Goal: Transaction & Acquisition: Purchase product/service

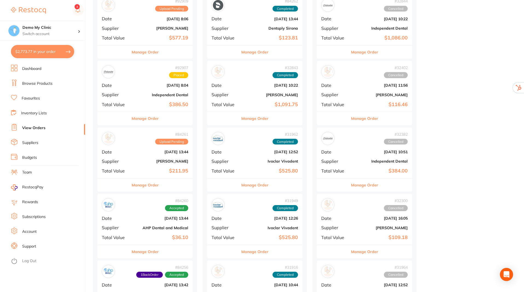
scroll to position [82, 0]
click at [28, 81] on link "Browse Products" at bounding box center [37, 83] width 30 height 5
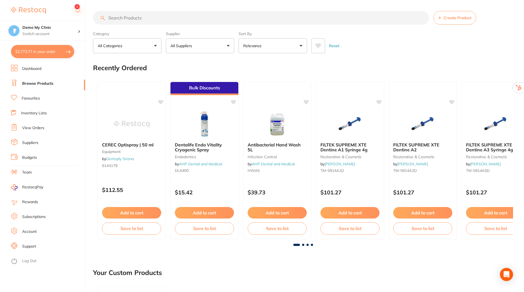
click at [157, 21] on input "search" at bounding box center [261, 18] width 336 height 14
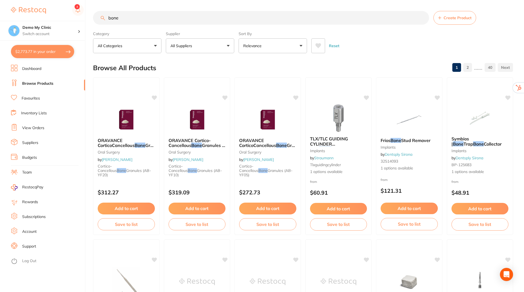
click at [165, 20] on input "bone" at bounding box center [261, 18] width 336 height 14
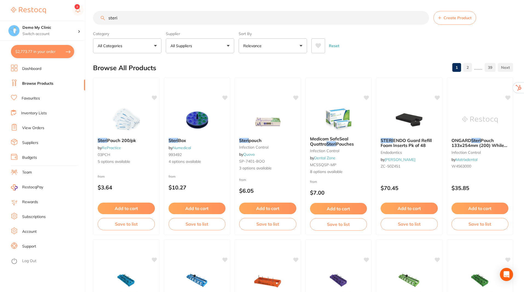
click at [140, 16] on input "steri" at bounding box center [261, 18] width 336 height 14
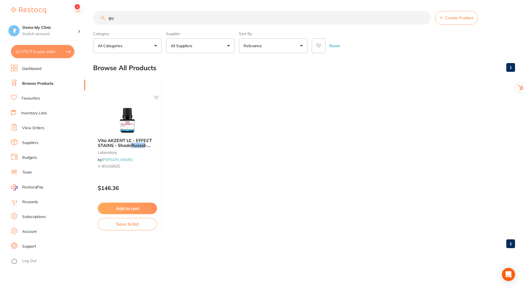
type input "g"
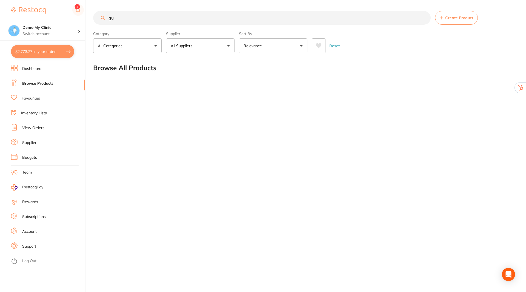
type input "g"
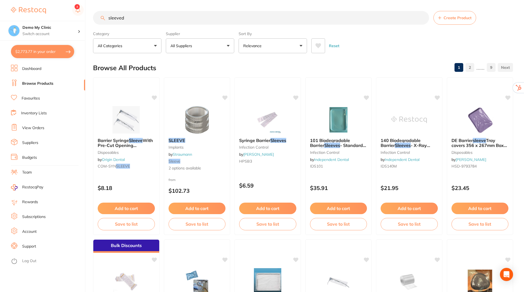
click at [227, 47] on button "All Suppliers" at bounding box center [200, 45] width 68 height 15
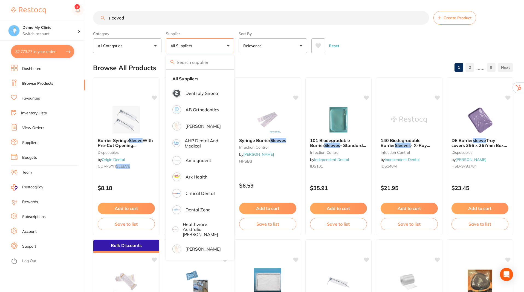
click at [321, 70] on div "Browse All Products 1 2 ...... 9" at bounding box center [303, 68] width 420 height 18
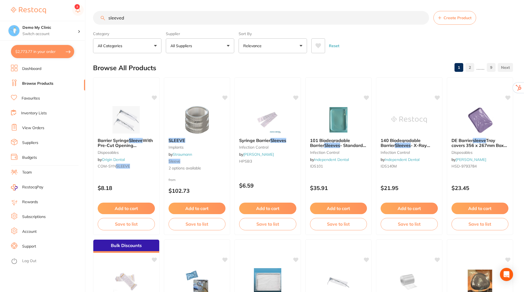
click at [162, 17] on input "sleeved" at bounding box center [261, 18] width 336 height 14
type input "d"
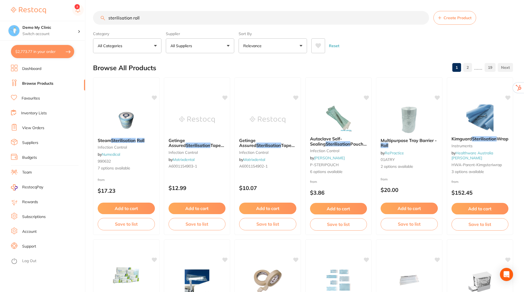
click at [160, 19] on input "sterilisation roll" at bounding box center [261, 18] width 336 height 14
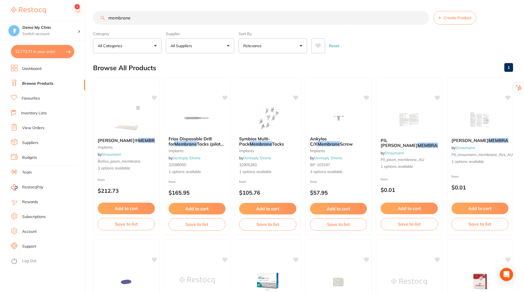
click at [131, 20] on input "membrane" at bounding box center [261, 18] width 336 height 14
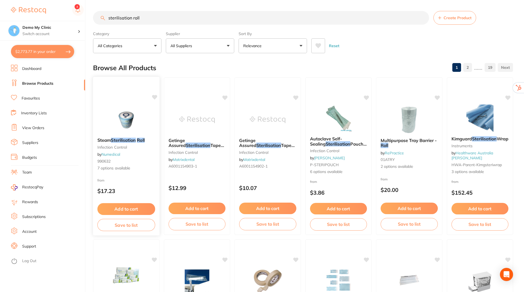
type input "sterilisation roll"
click at [124, 123] on img at bounding box center [126, 119] width 36 height 28
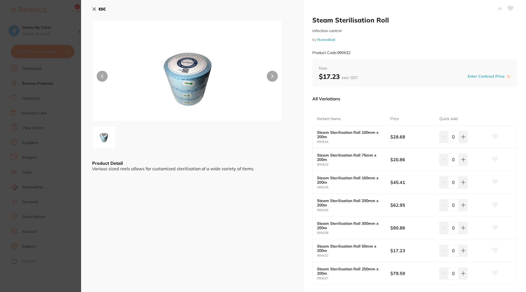
click at [95, 9] on icon at bounding box center [94, 9] width 3 height 3
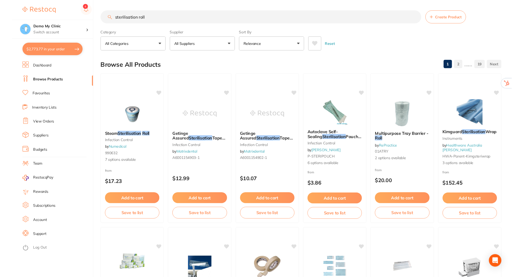
scroll to position [20, 0]
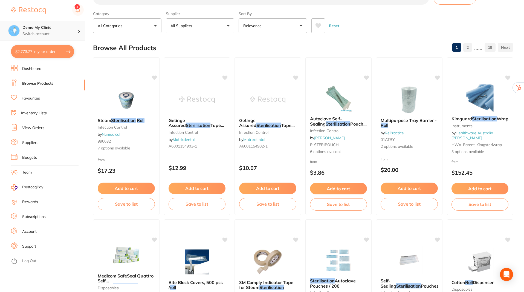
click at [34, 30] on h4 "Demo My Clinic" at bounding box center [49, 27] width 55 height 5
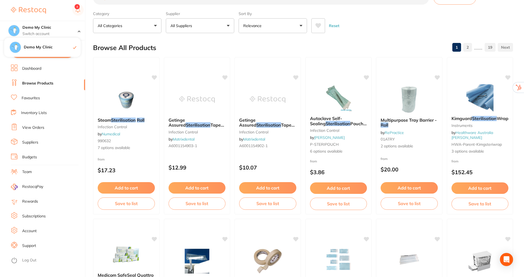
click at [226, 44] on div "Browse All Products 1 2 ...... 19" at bounding box center [303, 48] width 420 height 18
click at [30, 31] on p "Switch account" at bounding box center [49, 33] width 55 height 5
click at [27, 24] on div "Demo My Clinic Switch account" at bounding box center [42, 31] width 85 height 20
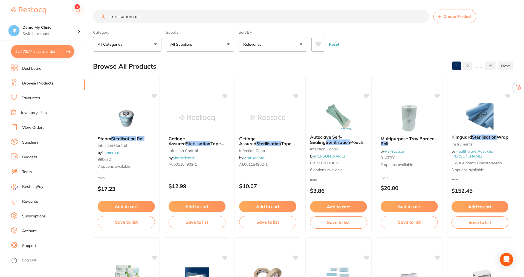
scroll to position [0, 0]
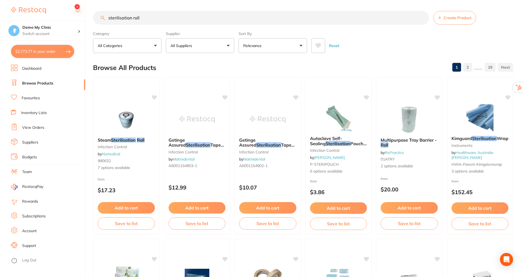
click at [38, 70] on link "Dashboard" at bounding box center [31, 68] width 19 height 5
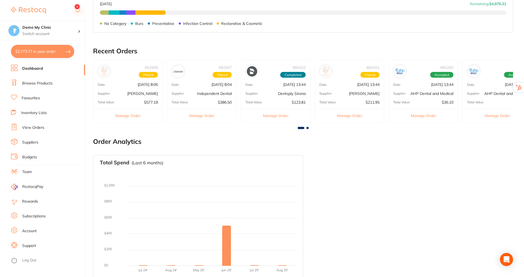
scroll to position [128, 0]
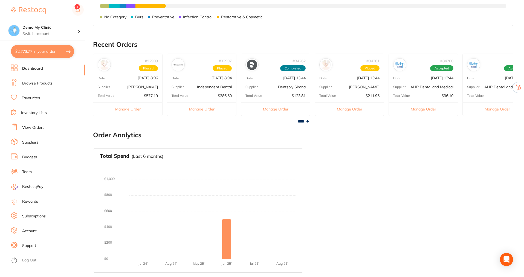
click at [31, 244] on link "Support" at bounding box center [29, 245] width 14 height 5
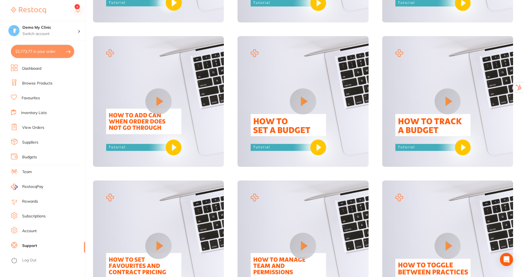
scroll to position [164, 0]
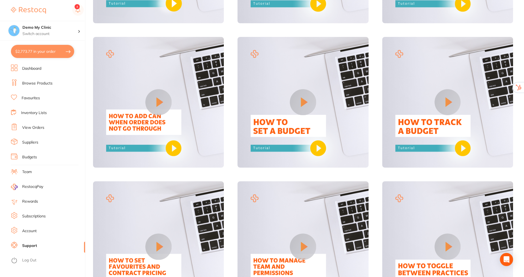
click at [34, 231] on link "Account" at bounding box center [29, 231] width 15 height 5
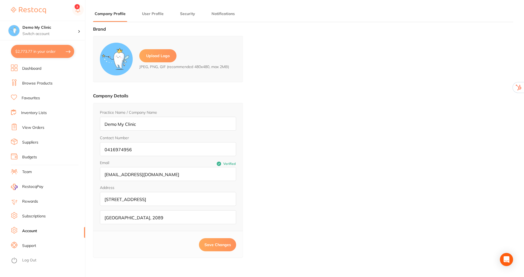
type input "Dhanie"
type input "Naidu"
type input "[EMAIL_ADDRESS][DOMAIN_NAME]"
click at [32, 217] on link "Subscriptions" at bounding box center [34, 216] width 24 height 5
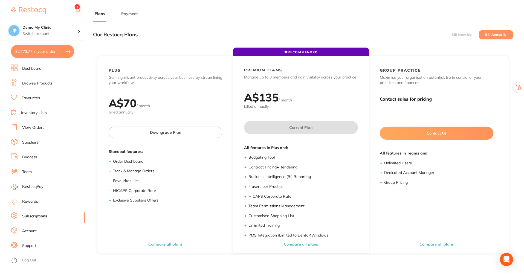
click at [461, 36] on label "Bill Monthly" at bounding box center [462, 35] width 20 height 4
click at [452, 35] on input "Bill Monthly" at bounding box center [452, 35] width 0 height 0
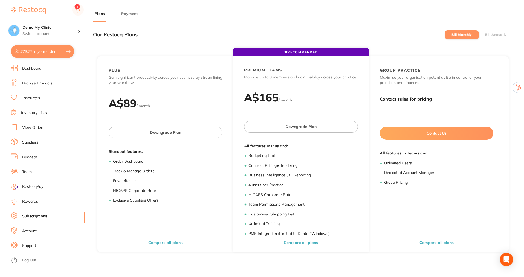
click at [128, 12] on button "Payment" at bounding box center [130, 13] width 20 height 5
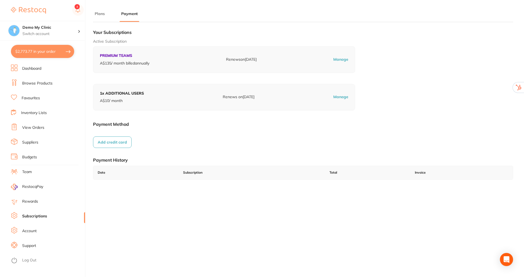
click at [30, 69] on link "Dashboard" at bounding box center [31, 68] width 19 height 5
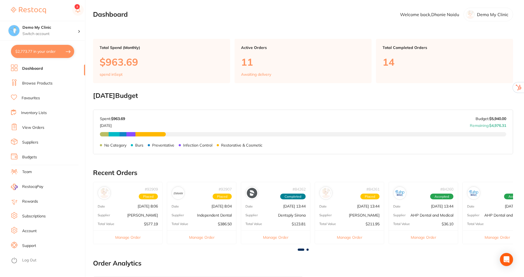
click at [26, 171] on link "Team" at bounding box center [27, 171] width 10 height 5
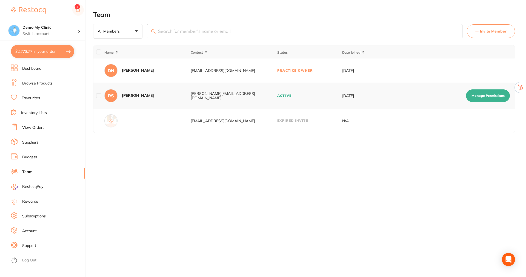
click at [34, 215] on link "Subscriptions" at bounding box center [34, 216] width 24 height 5
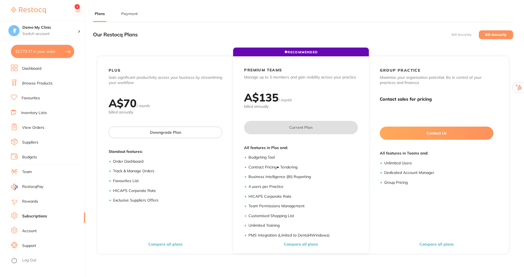
click at [126, 12] on button "Payment" at bounding box center [130, 13] width 20 height 5
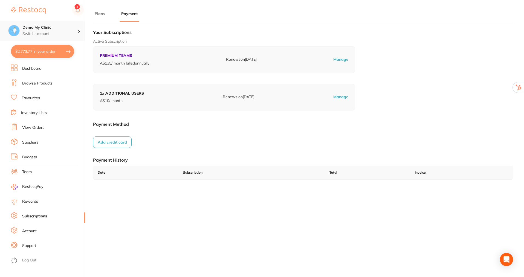
click at [70, 31] on p "Switch account" at bounding box center [49, 33] width 55 height 5
click at [211, 15] on ul "Plans Payment" at bounding box center [303, 16] width 420 height 11
click at [52, 30] on h4 "Demo My Clinic" at bounding box center [49, 27] width 55 height 5
click at [174, 17] on ul "Plans Payment" at bounding box center [303, 16] width 420 height 11
click at [24, 169] on li "Team" at bounding box center [48, 172] width 74 height 8
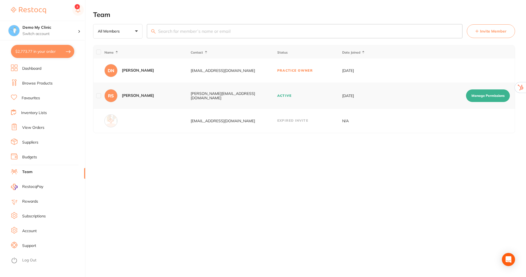
click at [487, 30] on span "Invite Member" at bounding box center [493, 30] width 27 height 5
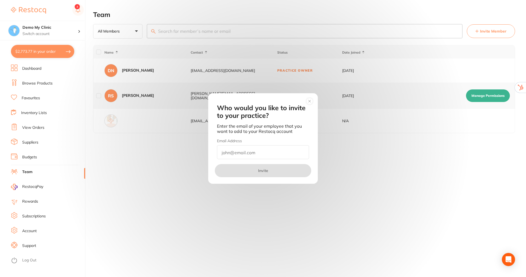
click at [312, 102] on circle at bounding box center [309, 101] width 6 height 6
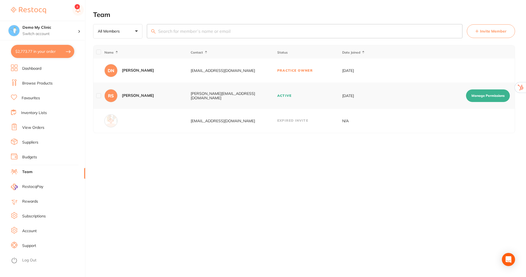
click at [491, 94] on button "Manage Permissions" at bounding box center [488, 96] width 44 height 13
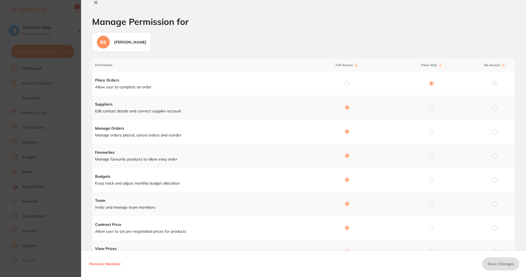
click at [94, 2] on icon at bounding box center [96, 2] width 4 height 4
checkbox input "false"
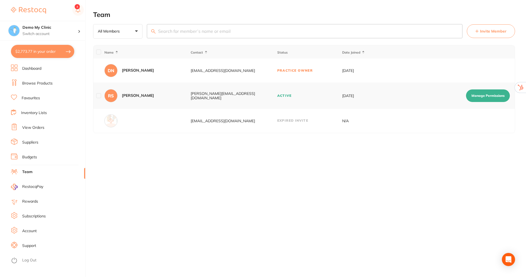
click at [30, 158] on link "Budgets" at bounding box center [29, 157] width 15 height 5
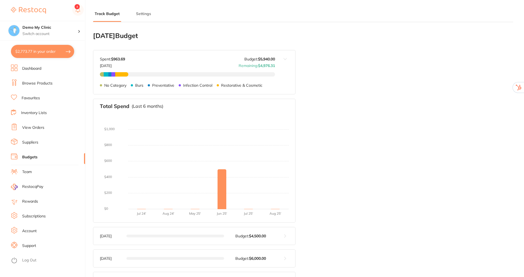
type input "3,000"
type input "5,940"
type input "6.0"
type input "99,000"
type input "5,940"
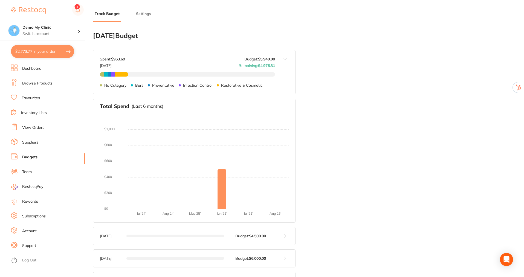
click at [146, 15] on button "Settings" at bounding box center [143, 13] width 18 height 5
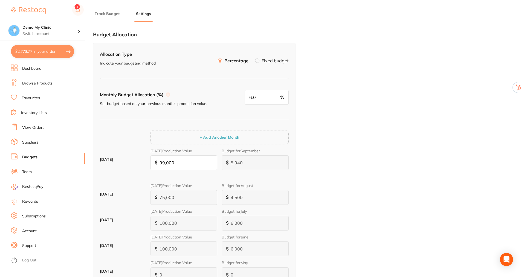
click at [257, 62] on label at bounding box center [257, 61] width 4 height 4
click at [255, 59] on input "Fixed budget" at bounding box center [255, 59] width 0 height 0
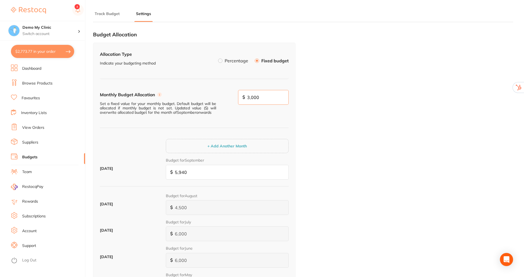
click at [272, 98] on input "3,000" at bounding box center [263, 97] width 51 height 15
type input "5,000"
click at [219, 149] on button "+ Add Another Month" at bounding box center [227, 146] width 43 height 5
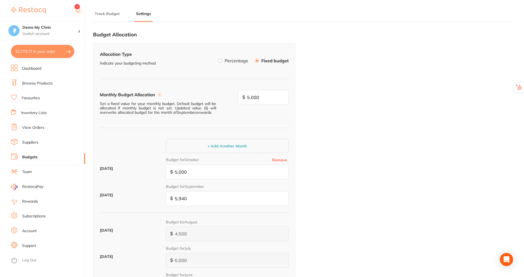
click at [233, 147] on button "+ Add Another Month" at bounding box center [227, 146] width 43 height 5
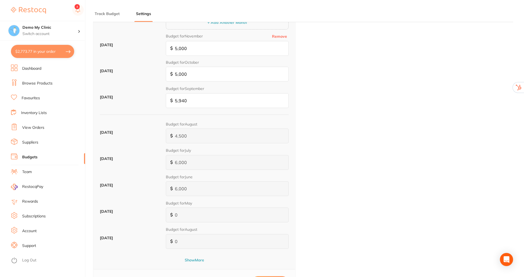
scroll to position [164, 0]
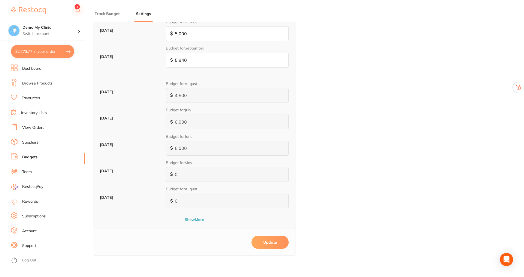
click at [271, 237] on button "Update" at bounding box center [270, 242] width 37 height 13
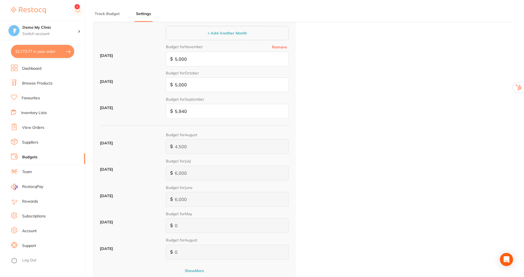
scroll to position [82, 0]
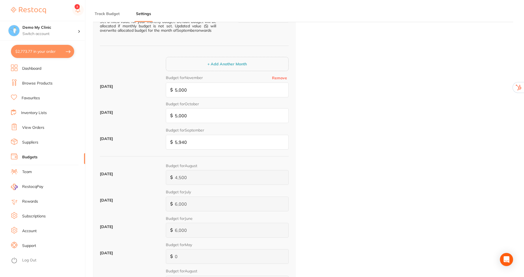
click at [109, 16] on button "Track Budget" at bounding box center [107, 13] width 28 height 5
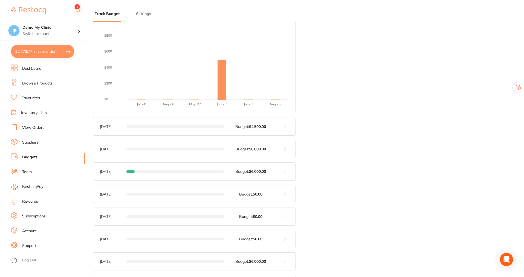
scroll to position [164, 0]
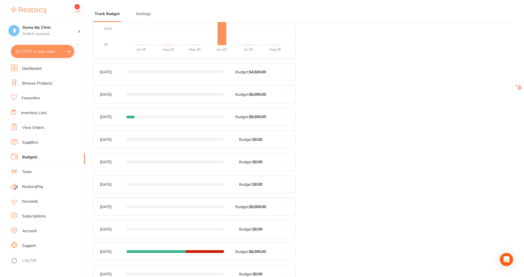
click at [283, 244] on button at bounding box center [285, 252] width 20 height 18
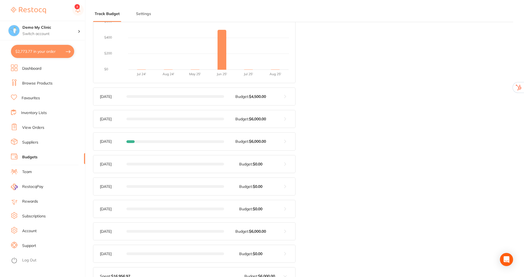
scroll to position [132, 0]
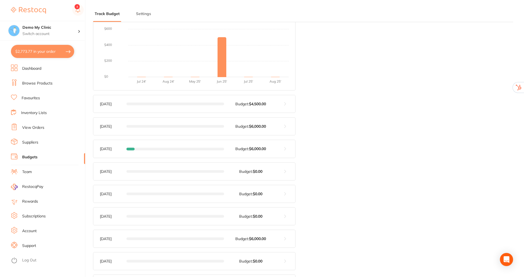
click at [38, 140] on link "Suppliers" at bounding box center [30, 142] width 16 height 5
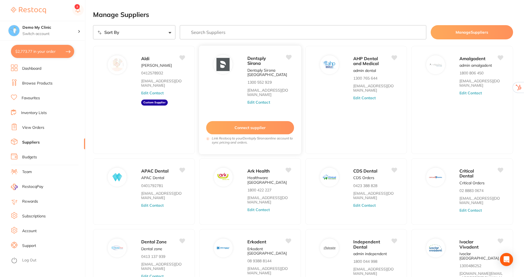
click at [250, 101] on button "Edit Contact" at bounding box center [258, 102] width 23 height 4
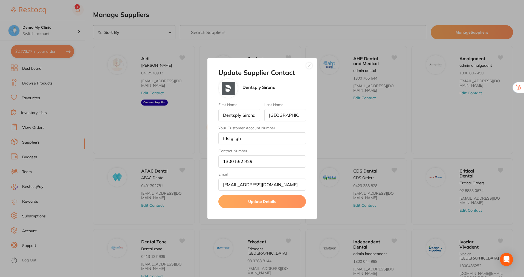
click at [252, 203] on button "Update Details" at bounding box center [262, 201] width 88 height 13
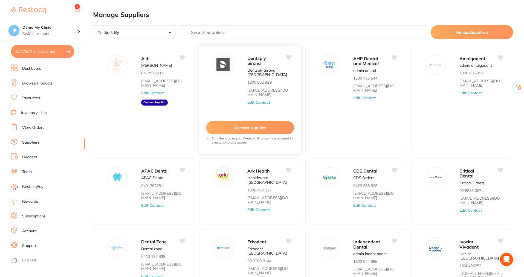
click at [256, 126] on button "Connect supplier" at bounding box center [250, 127] width 88 height 13
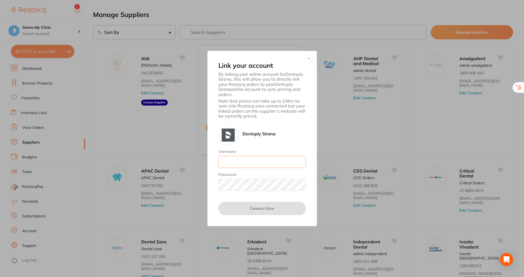
type input "[EMAIL_ADDRESS][DOMAIN_NAME]"
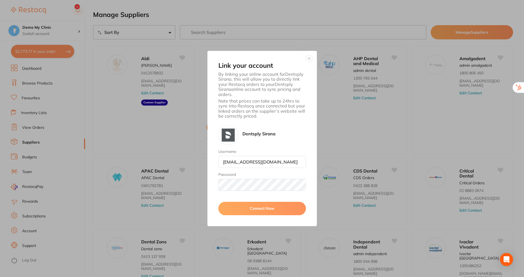
click at [256, 209] on button "Connect Now" at bounding box center [262, 208] width 88 height 13
click at [312, 60] on div "Link your account By linking your online account for Dentsply Sirona , this wil…" at bounding box center [263, 139] width 110 height 176
click at [309, 58] on button "button" at bounding box center [309, 58] width 7 height 7
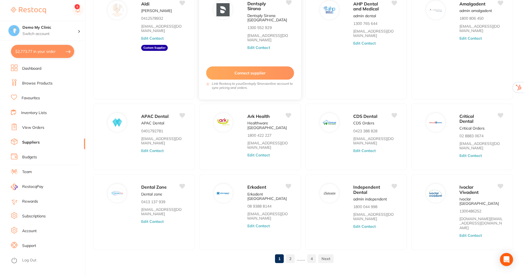
scroll to position [56, 0]
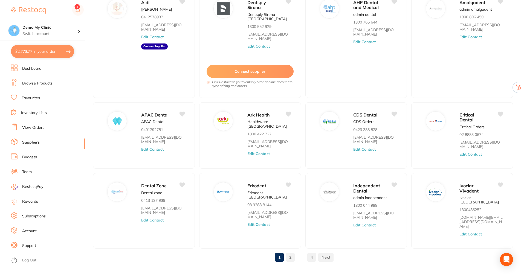
click at [42, 83] on link "Browse Products" at bounding box center [37, 83] width 30 height 5
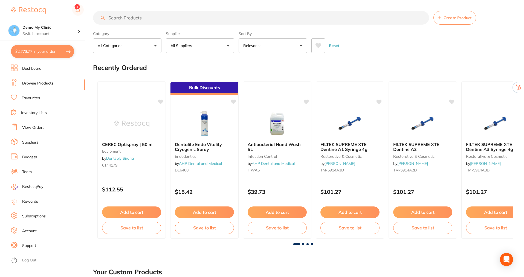
click at [201, 17] on input "search" at bounding box center [261, 18] width 336 height 14
click at [178, 20] on input "search" at bounding box center [261, 18] width 336 height 14
type input "f"
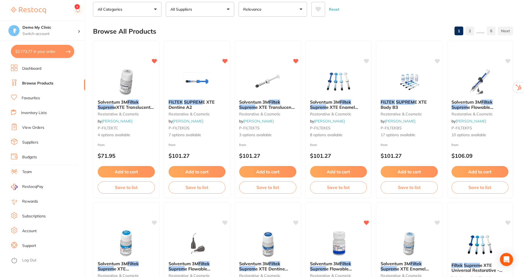
scroll to position [55, 0]
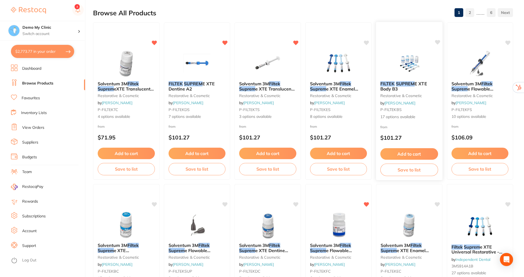
type input "filtek suprem"
click at [405, 81] on em "SUPREM" at bounding box center [405, 83] width 19 height 5
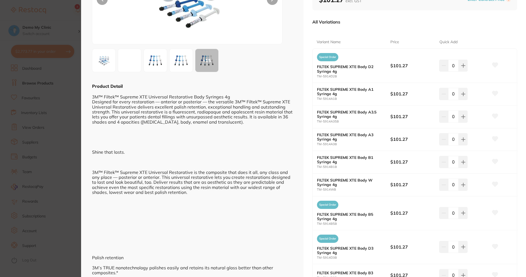
scroll to position [27, 0]
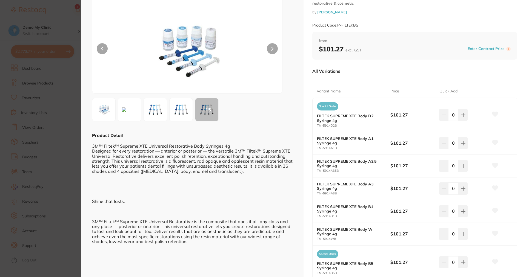
click at [493, 113] on icon at bounding box center [495, 114] width 6 height 5
click at [494, 211] on icon at bounding box center [495, 211] width 6 height 5
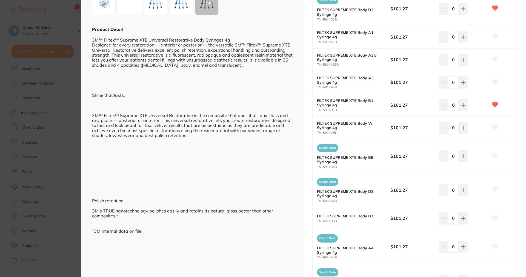
scroll to position [164, 0]
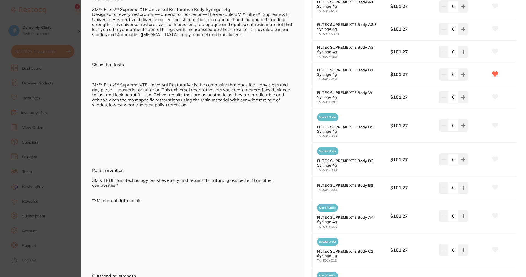
click at [492, 188] on icon at bounding box center [495, 187] width 6 height 5
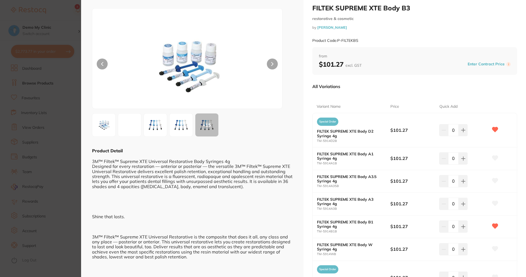
scroll to position [0, 0]
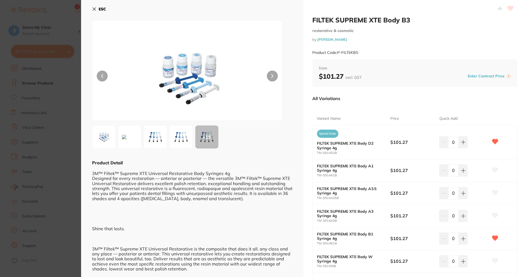
click at [93, 10] on icon at bounding box center [94, 9] width 3 height 3
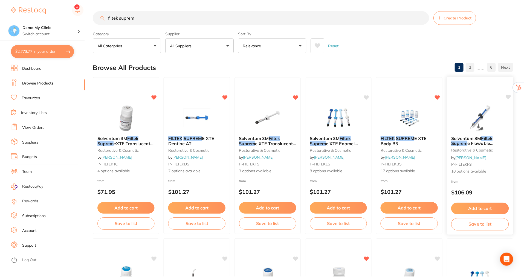
scroll to position [55, 0]
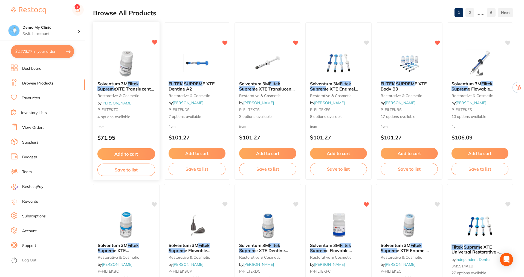
click at [129, 152] on button "Add to cart" at bounding box center [126, 154] width 58 height 12
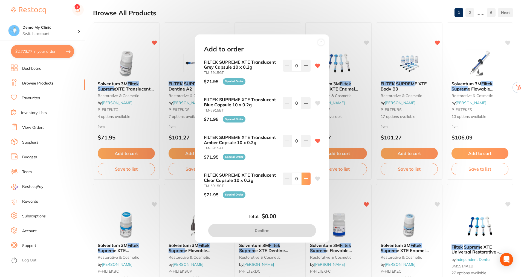
click at [304, 178] on icon at bounding box center [306, 179] width 4 height 4
type input "2"
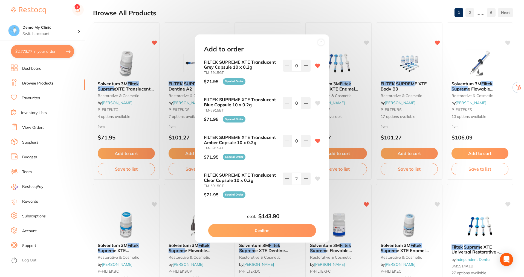
click at [276, 230] on button "Confirm" at bounding box center [262, 230] width 108 height 13
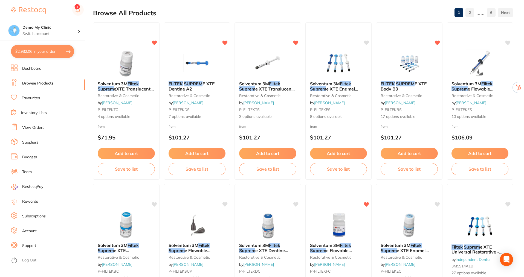
click at [38, 112] on link "Inventory Lists" at bounding box center [34, 112] width 26 height 5
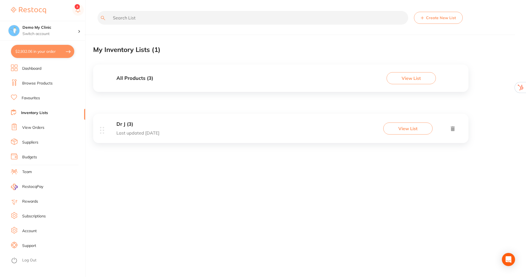
click at [442, 19] on button "Create New List" at bounding box center [438, 18] width 49 height 12
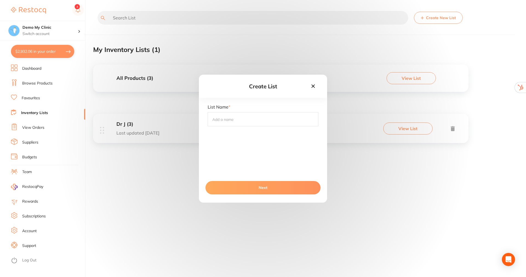
click at [257, 119] on input "text" at bounding box center [263, 119] width 111 height 14
type input "Dr [PERSON_NAME]"
click at [288, 186] on button "Next" at bounding box center [262, 187] width 115 height 13
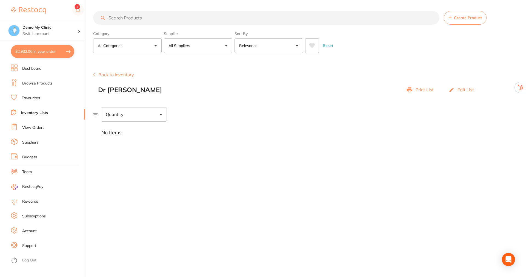
click at [32, 83] on link "Browse Products" at bounding box center [37, 83] width 30 height 5
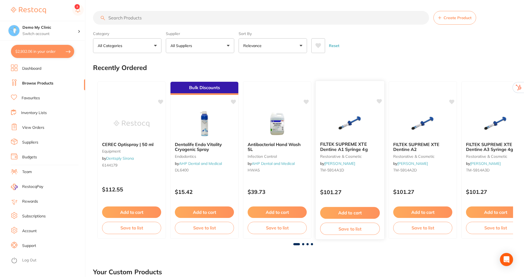
click at [355, 229] on button "Save to list" at bounding box center [350, 229] width 60 height 12
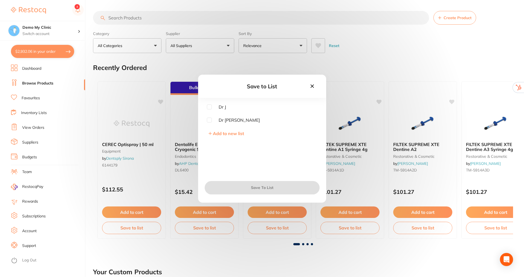
click at [210, 121] on input "checkbox" at bounding box center [209, 120] width 5 height 5
checkbox input "true"
click at [263, 189] on button "Save To List" at bounding box center [262, 187] width 115 height 13
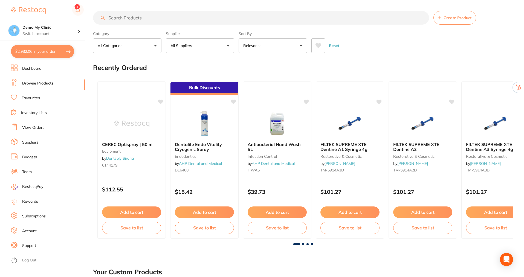
click at [39, 113] on link "Inventory Lists" at bounding box center [34, 112] width 26 height 5
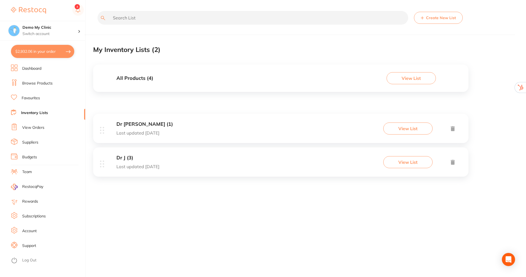
click at [403, 129] on button "View List" at bounding box center [407, 129] width 49 height 12
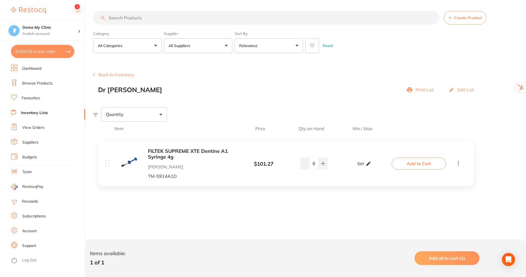
click at [363, 164] on p "Set" at bounding box center [360, 163] width 7 height 5
click at [356, 166] on input "0" at bounding box center [355, 166] width 11 height 9
type input "2"
click at [375, 165] on input "0" at bounding box center [371, 166] width 11 height 9
type input "6"
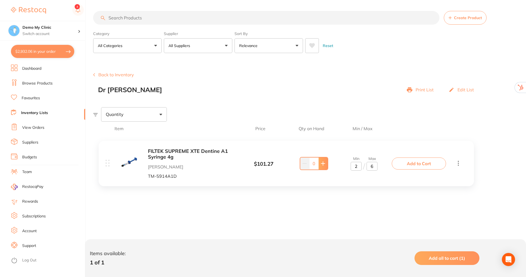
click at [324, 164] on icon at bounding box center [323, 164] width 4 height 4
click at [305, 165] on icon at bounding box center [304, 164] width 4 height 4
type input "1"
click at [474, 186] on div "FILTEK SUPREME XTE Dentine A1 Syringe 4g [PERSON_NAME] Dental TM-5914A1D $ 101.…" at bounding box center [286, 166] width 386 height 61
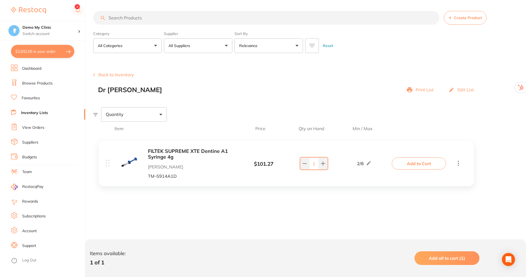
click at [118, 75] on button "Back to Inventory" at bounding box center [113, 74] width 41 height 5
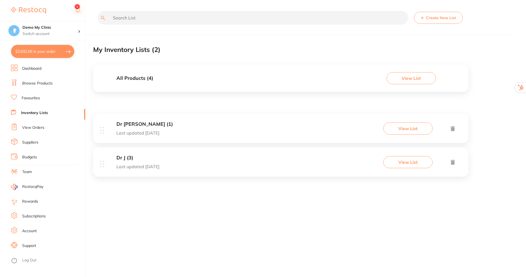
click at [140, 79] on h3 "All Products ( 4 )" at bounding box center [134, 79] width 37 height 6
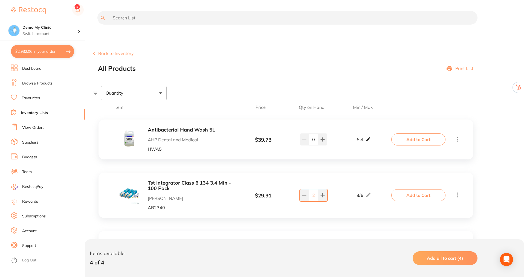
click at [365, 139] on icon at bounding box center [367, 140] width 5 height 6
click at [357, 143] on input "0" at bounding box center [355, 142] width 11 height 9
type input "3"
click at [374, 142] on input "0" at bounding box center [371, 142] width 11 height 9
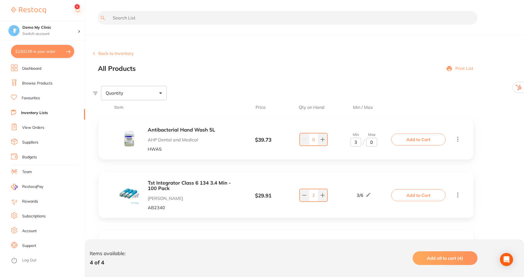
click at [374, 142] on input "0" at bounding box center [371, 142] width 11 height 9
type input "7"
click at [321, 138] on icon at bounding box center [323, 139] width 4 height 4
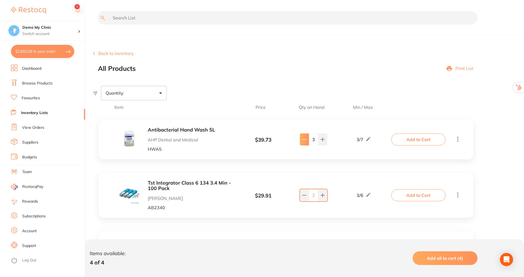
click at [306, 139] on icon at bounding box center [304, 139] width 4 height 4
type input "2"
click at [165, 94] on div "Quantity" at bounding box center [134, 93] width 66 height 14
click at [141, 111] on span "Below min limit" at bounding box center [133, 110] width 40 height 11
click at [112, 111] on input "Below min limit" at bounding box center [109, 110] width 5 height 5
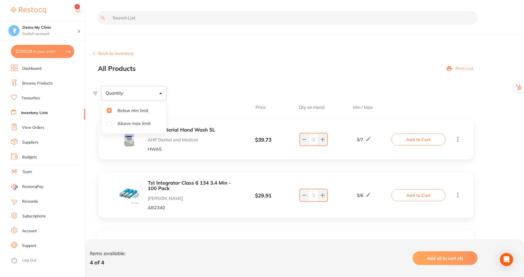
checkbox input "true"
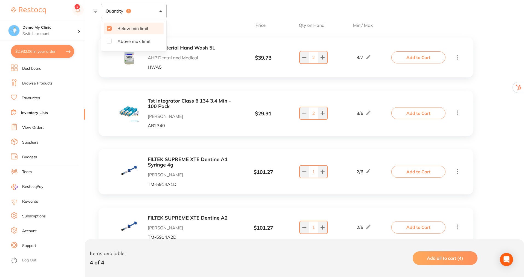
scroll to position [106, 0]
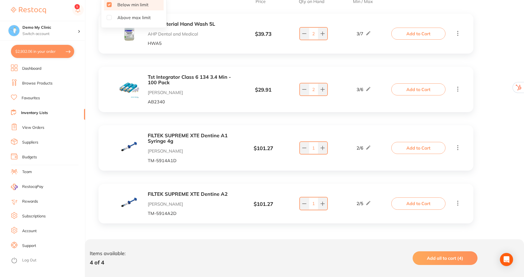
click at [444, 261] on button "Add all to cart (4)" at bounding box center [445, 259] width 65 height 14
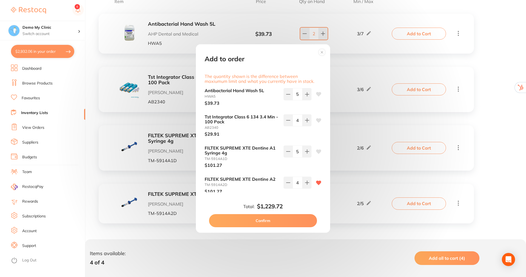
click at [257, 217] on button "Confirm" at bounding box center [263, 220] width 108 height 13
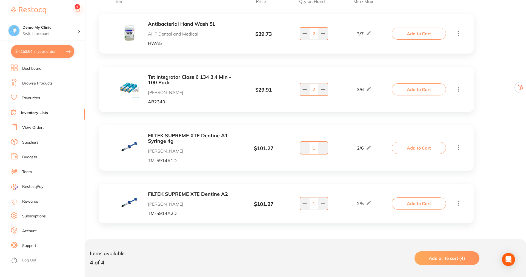
type input "5"
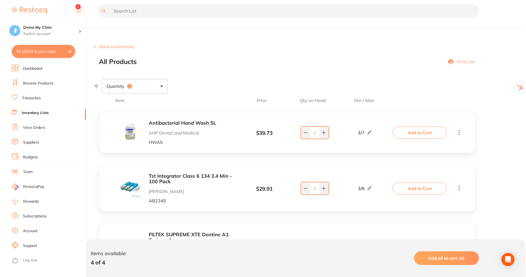
scroll to position [0, 0]
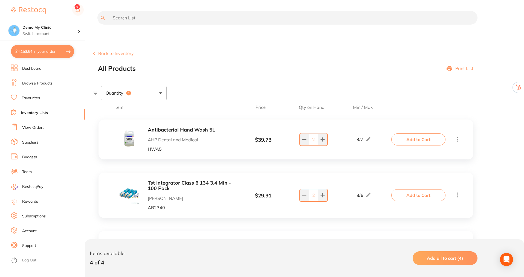
click at [48, 49] on button "$4,153.64 in your order" at bounding box center [42, 51] width 63 height 13
checkbox input "true"
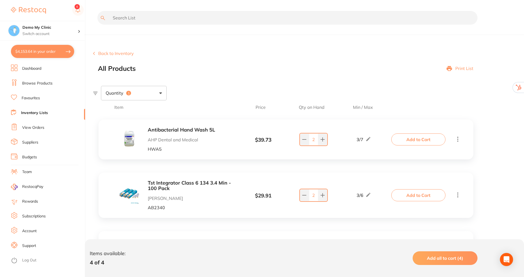
checkbox input "true"
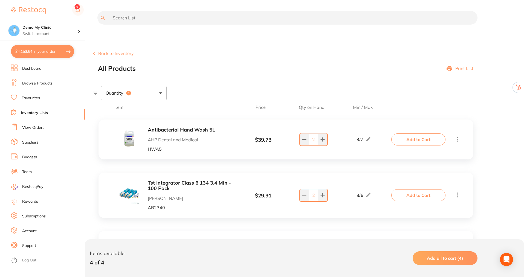
checkbox input "true"
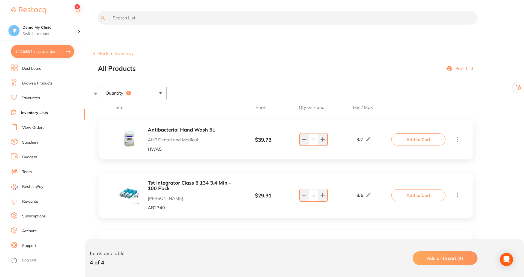
checkbox input "true"
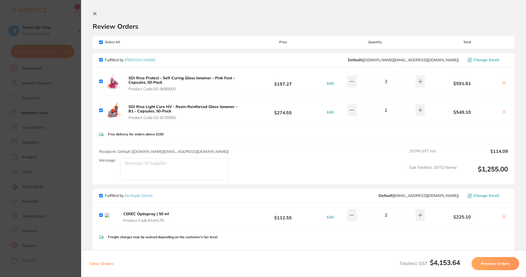
click at [95, 14] on icon at bounding box center [94, 13] width 3 height 3
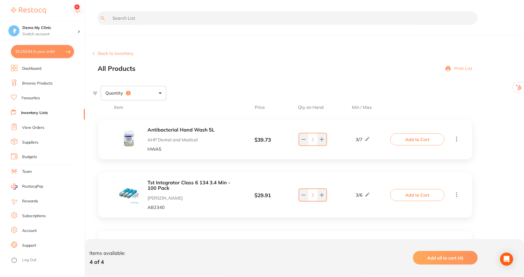
scroll to position [2, 0]
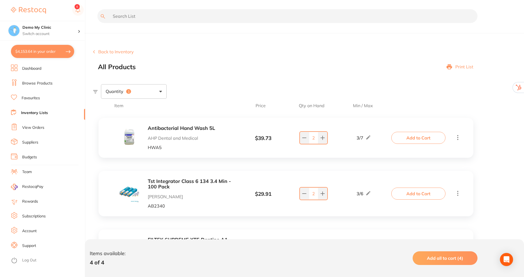
click at [48, 51] on button "$4,153.64 in your order" at bounding box center [42, 51] width 63 height 13
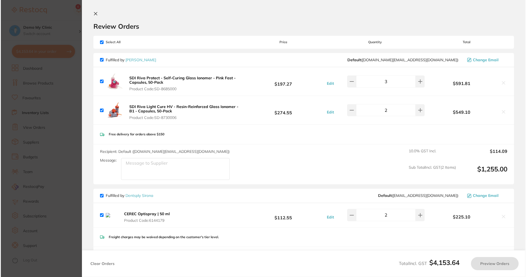
scroll to position [0, 0]
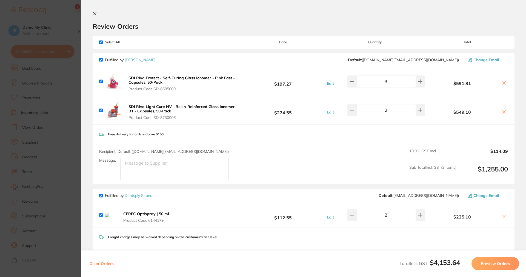
click at [98, 42] on div "Select All Price Quantity Total" at bounding box center [304, 42] width 422 height 13
click at [99, 42] on input "checkbox" at bounding box center [101, 43] width 4 height 4
checkbox input "false"
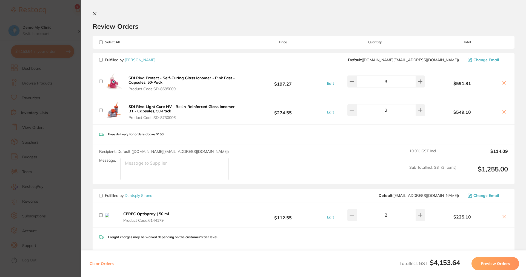
checkbox input "false"
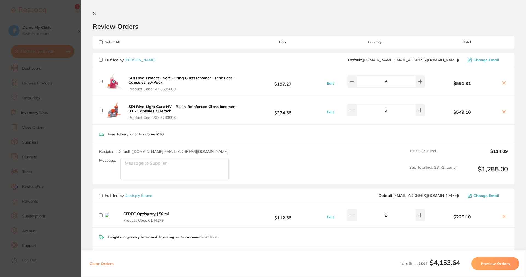
checkbox input "false"
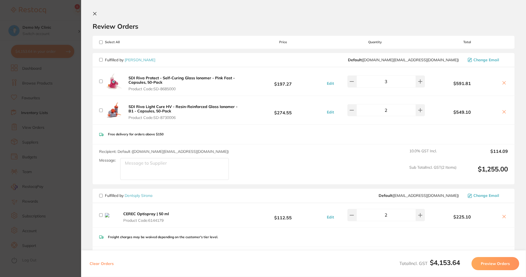
checkbox input "false"
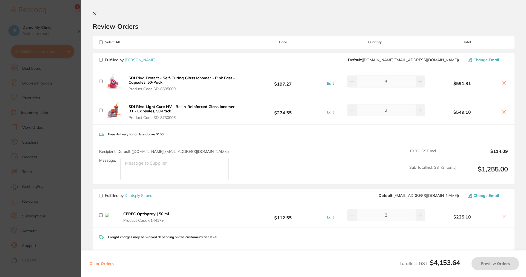
scroll to position [82, 0]
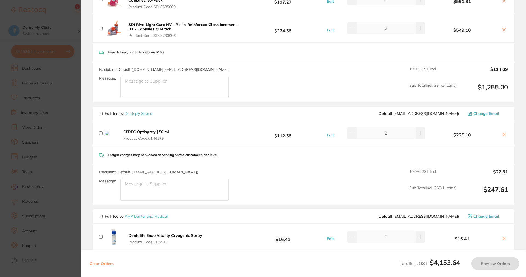
click at [156, 85] on textarea "Message:" at bounding box center [174, 87] width 108 height 22
type textarea "5"
type textarea "please honour 5 plus 1"
click at [101, 114] on input "checkbox" at bounding box center [101, 114] width 4 height 4
checkbox input "true"
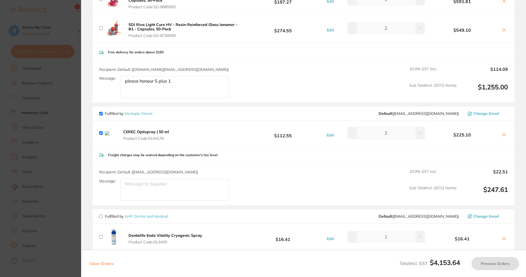
checkbox input "true"
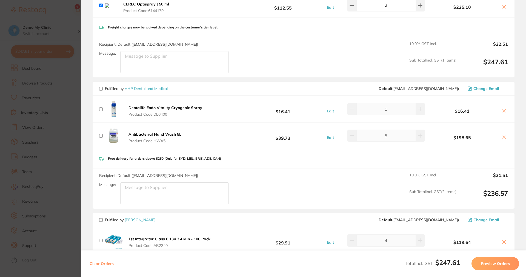
scroll to position [246, 0]
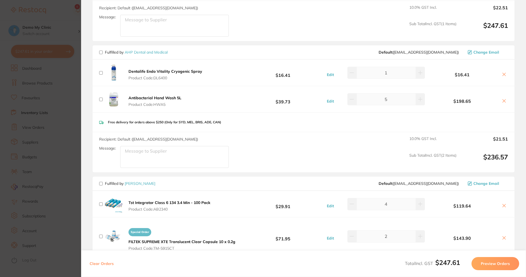
click at [102, 53] on input "checkbox" at bounding box center [101, 53] width 4 height 4
checkbox input "true"
click at [495, 266] on button "Preview Orders" at bounding box center [495, 263] width 48 height 13
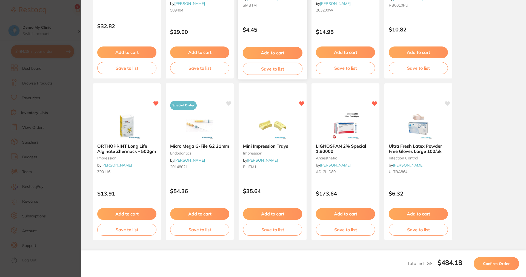
scroll to position [127, 0]
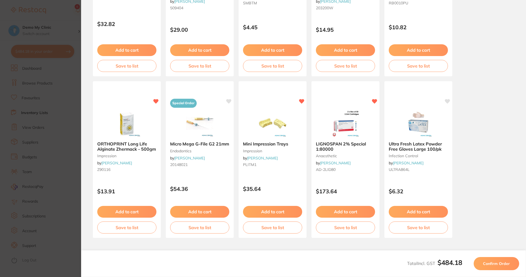
click at [501, 263] on span "Confirm Order" at bounding box center [496, 263] width 27 height 5
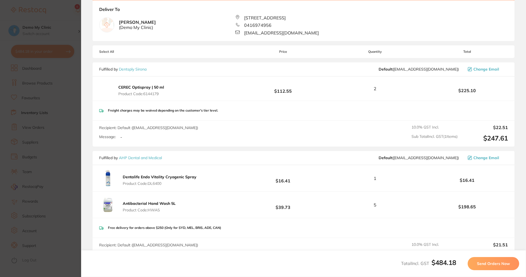
scroll to position [110, 0]
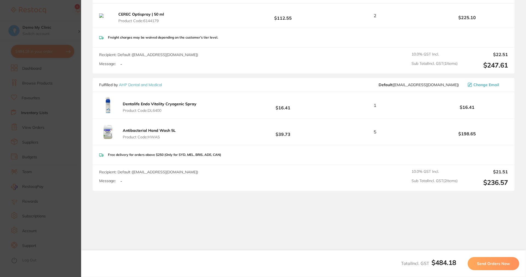
click at [497, 262] on span "Send Orders Now" at bounding box center [493, 263] width 33 height 5
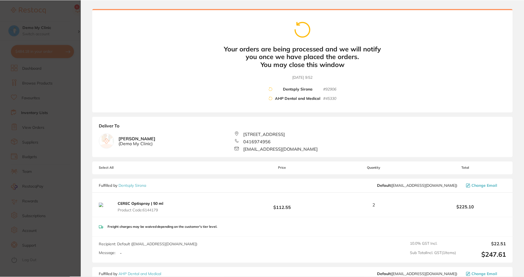
scroll to position [0, 0]
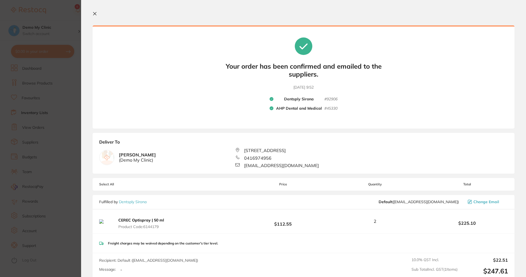
click at [93, 14] on icon at bounding box center [95, 13] width 4 height 4
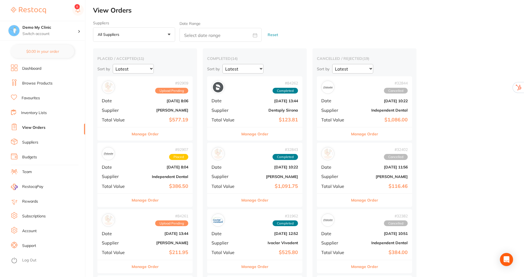
checkbox input "false"
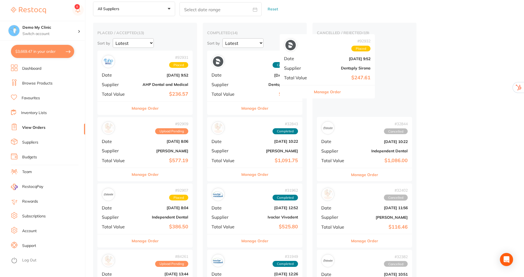
scroll to position [25, 0]
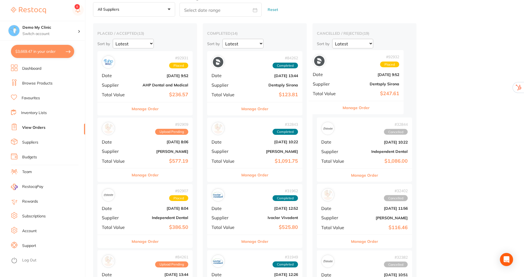
drag, startPoint x: 143, startPoint y: 90, endPoint x: 360, endPoint y: 93, distance: 216.6
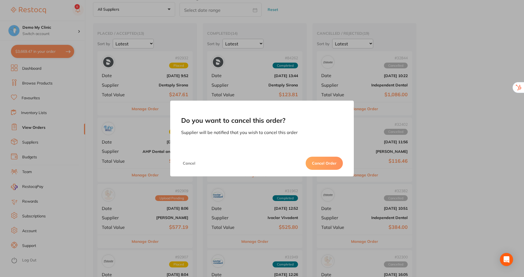
click at [315, 166] on button "Cancel Order" at bounding box center [324, 163] width 37 height 13
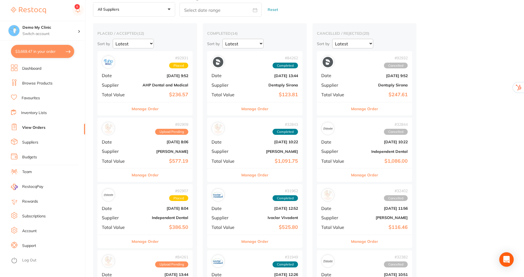
click at [506, 258] on icon "Open Intercom Messenger" at bounding box center [506, 259] width 6 height 7
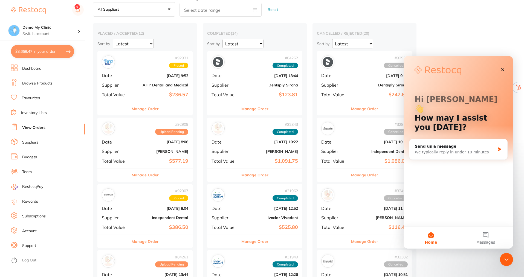
scroll to position [0, 0]
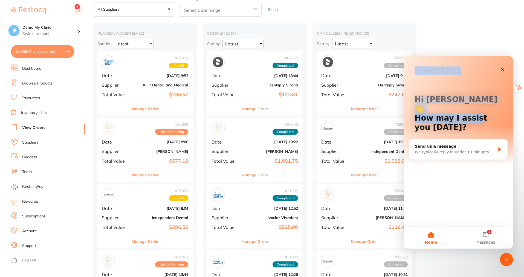
drag, startPoint x: 468, startPoint y: 65, endPoint x: 469, endPoint y: 113, distance: 48.2
click at [469, 113] on div "Hi Dhanie 👋 How may I assist you today?" at bounding box center [458, 114] width 99 height 117
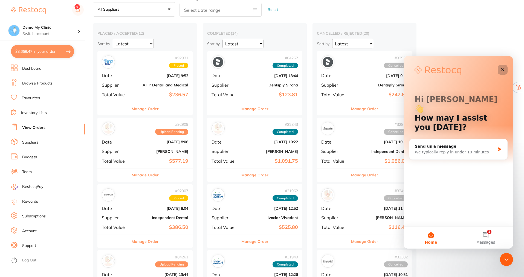
click at [503, 67] on div "Close" at bounding box center [503, 70] width 10 height 10
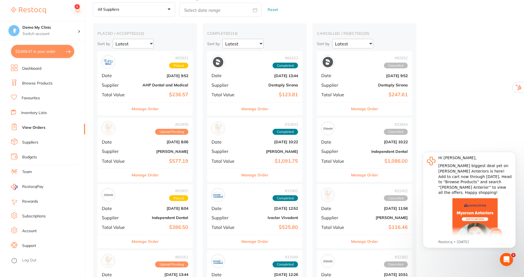
click at [140, 109] on button "Manage Order" at bounding box center [145, 108] width 27 height 13
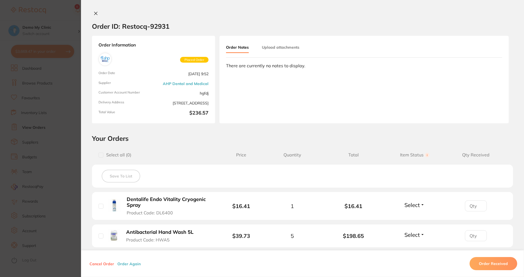
click at [284, 47] on button "Upload attachments" at bounding box center [281, 47] width 38 height 10
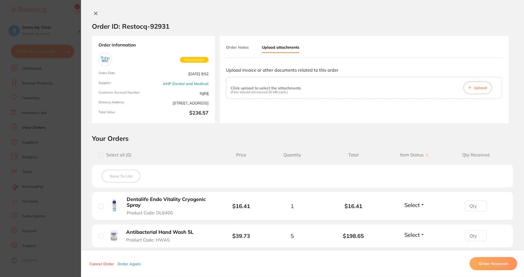
click at [418, 234] on span "Select" at bounding box center [412, 235] width 15 height 7
click at [420, 237] on button "Select" at bounding box center [415, 235] width 24 height 7
click at [416, 256] on span "Back Order" at bounding box center [415, 255] width 17 height 4
click at [479, 235] on input "1" at bounding box center [476, 236] width 22 height 11
type input "2"
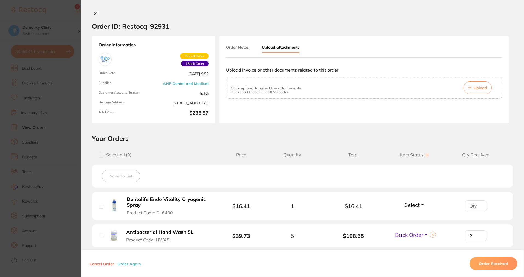
click at [479, 235] on input "2" at bounding box center [476, 236] width 22 height 11
click at [128, 262] on button "Order Again" at bounding box center [129, 263] width 27 height 5
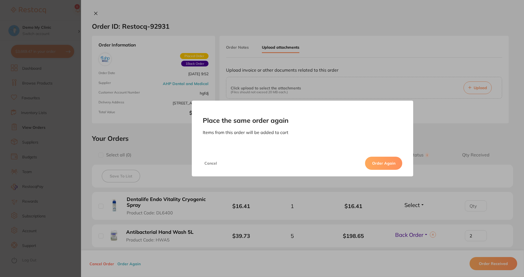
click at [386, 161] on button "Order Again" at bounding box center [383, 163] width 37 height 13
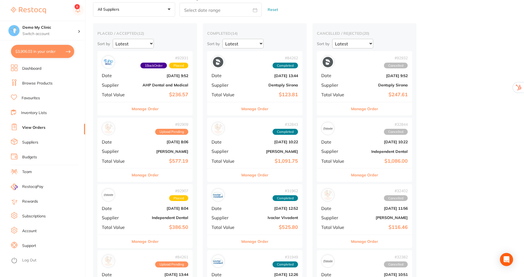
click at [34, 51] on button "$3,906.03 in your order" at bounding box center [42, 51] width 63 height 13
checkbox input "true"
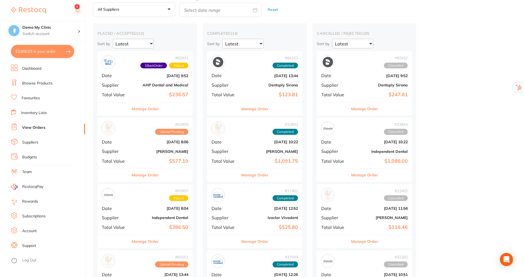
checkbox input "true"
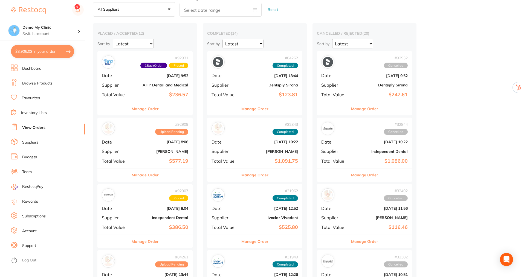
checkbox input "true"
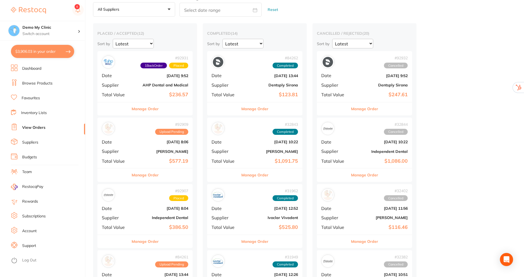
checkbox input "true"
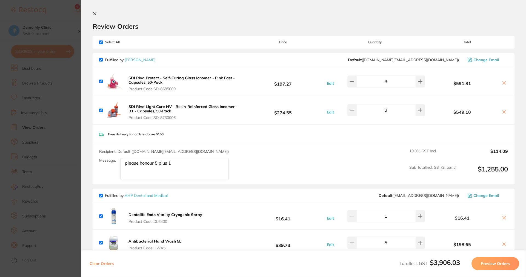
click at [96, 12] on icon at bounding box center [95, 13] width 4 height 4
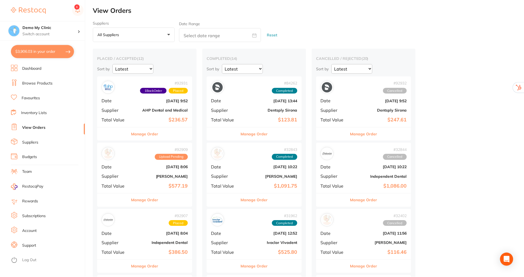
scroll to position [25, 0]
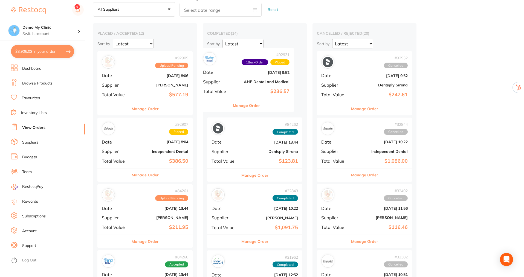
drag, startPoint x: 163, startPoint y: 91, endPoint x: 269, endPoint y: 89, distance: 105.4
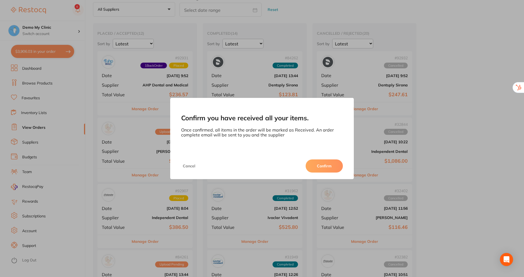
click at [330, 165] on button "Confirm" at bounding box center [324, 166] width 37 height 13
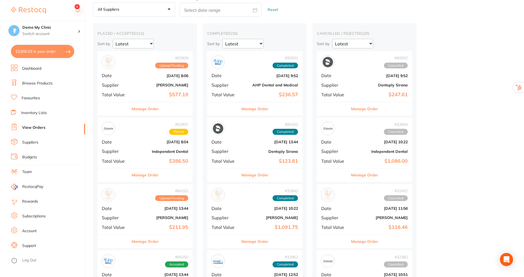
click at [144, 243] on button "Manage Order" at bounding box center [145, 241] width 27 height 13
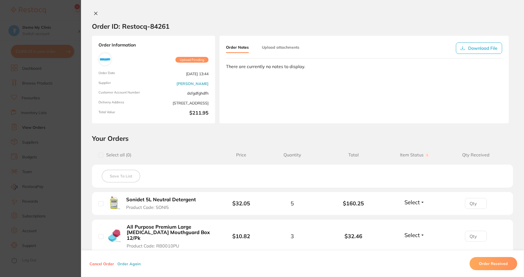
click at [94, 15] on icon at bounding box center [95, 13] width 3 height 3
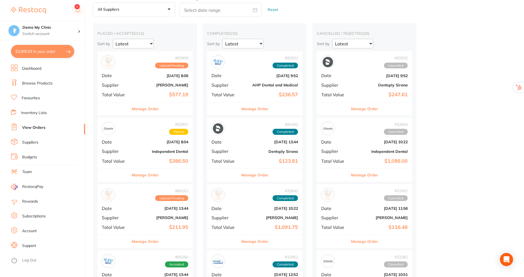
click at [31, 200] on link "Rewards" at bounding box center [30, 201] width 16 height 5
